Goal: Task Accomplishment & Management: Complete application form

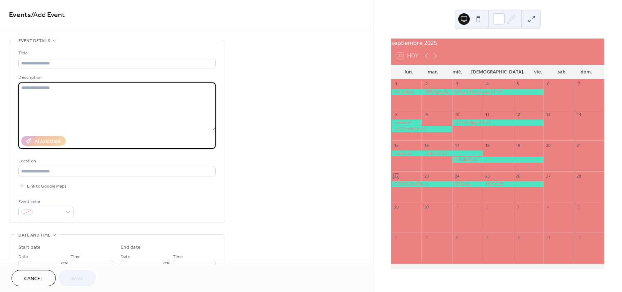
click at [82, 124] on textarea at bounding box center [116, 106] width 197 height 48
click at [83, 123] on textarea at bounding box center [116, 106] width 197 height 48
click at [73, 116] on textarea at bounding box center [116, 106] width 197 height 48
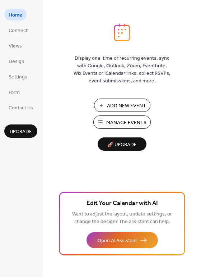
click at [111, 104] on span "Add New Event" at bounding box center [126, 106] width 39 height 8
